Goal: Transaction & Acquisition: Purchase product/service

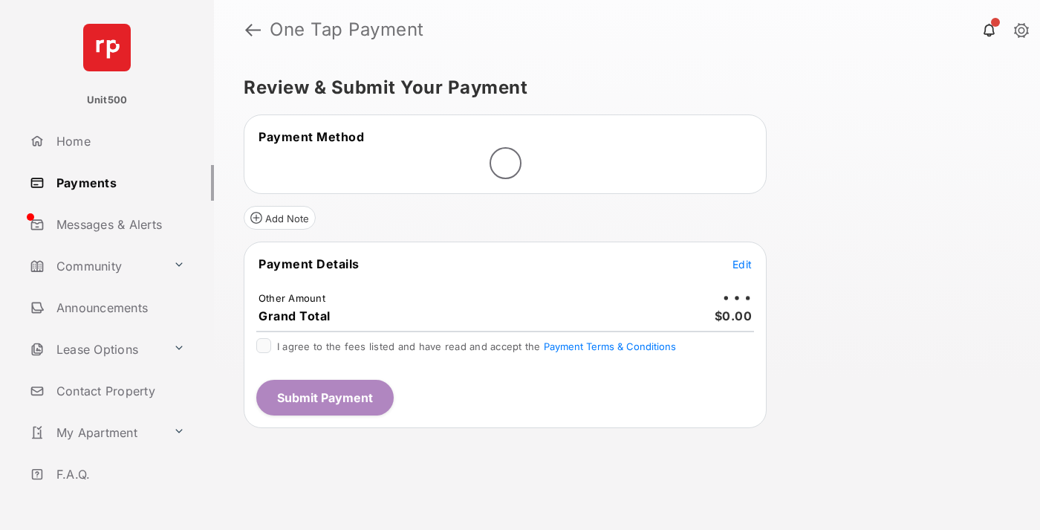
click at [742, 264] on span "Edit" at bounding box center [742, 264] width 19 height 13
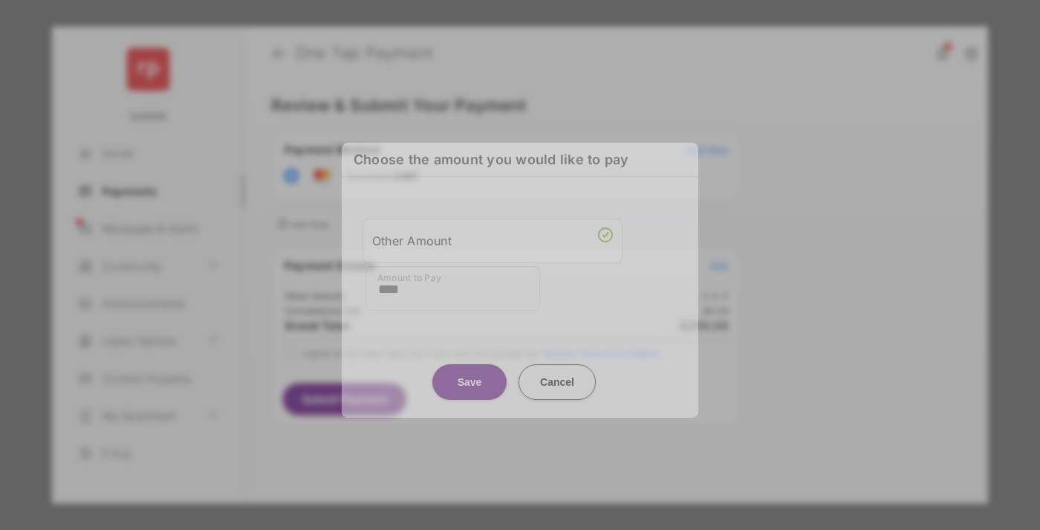
type input "****"
click at [470, 372] on button "Save" at bounding box center [469, 382] width 74 height 36
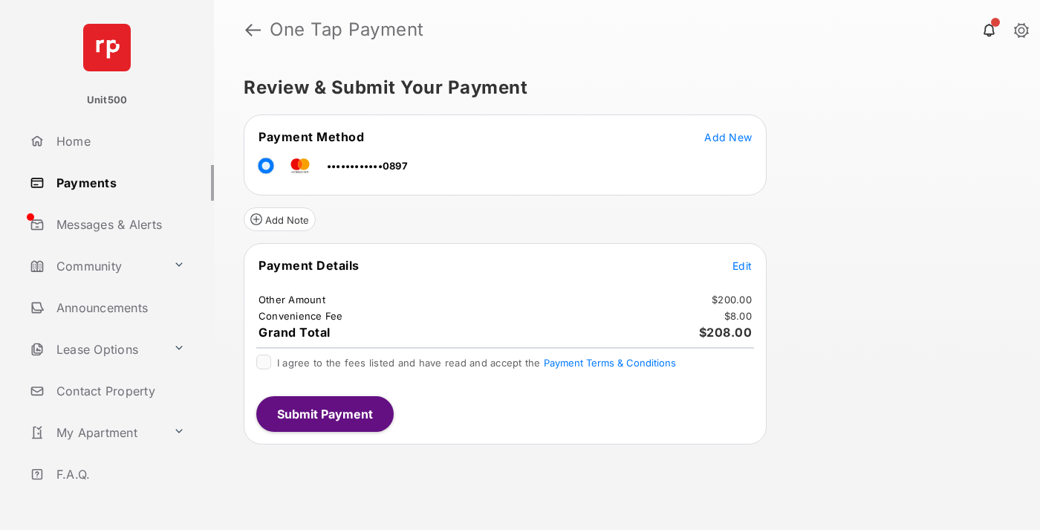
click at [742, 265] on span "Edit" at bounding box center [742, 265] width 19 height 13
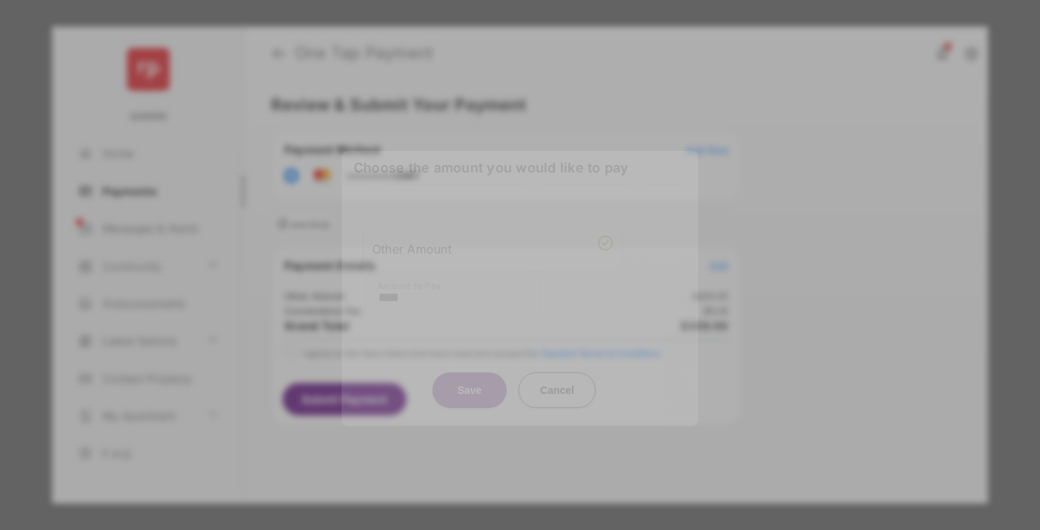
click at [470, 386] on button "Save" at bounding box center [469, 389] width 74 height 36
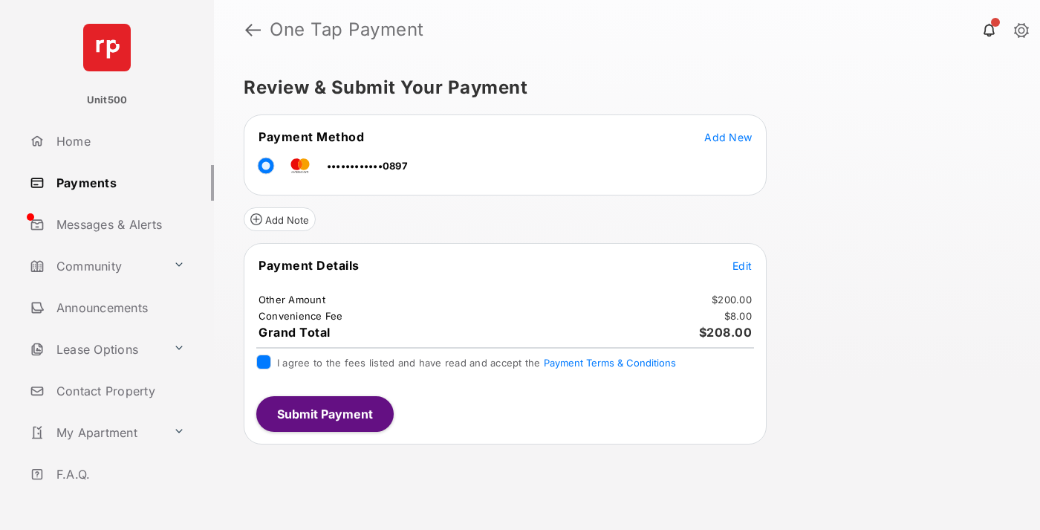
click at [324, 413] on button "Submit Payment" at bounding box center [324, 414] width 137 height 36
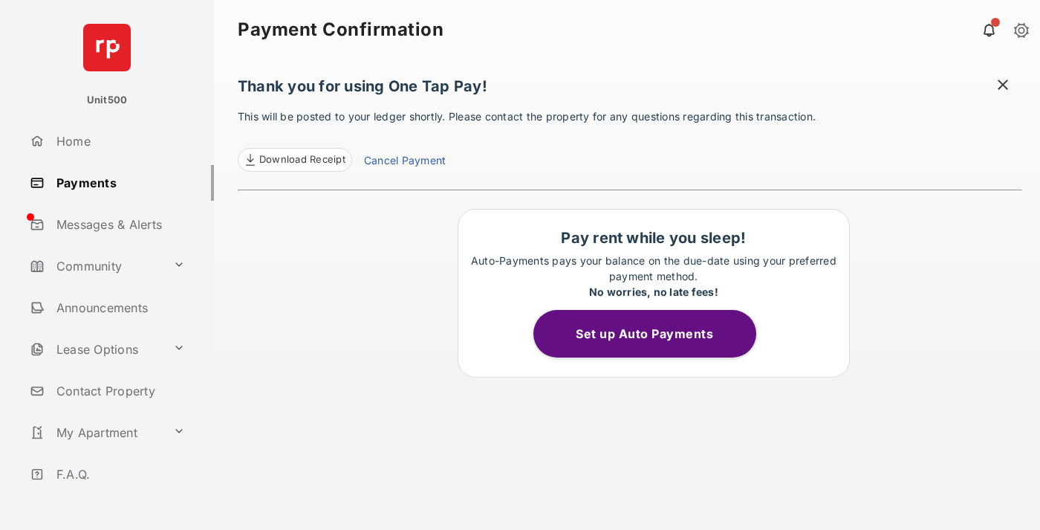
click at [1003, 86] on span at bounding box center [1003, 86] width 15 height 19
